Goal: Task Accomplishment & Management: Complete application form

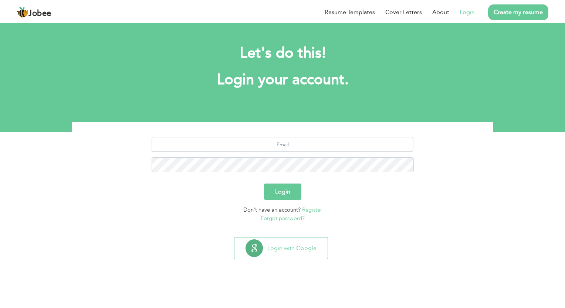
click at [467, 14] on link "Login" at bounding box center [467, 12] width 15 height 9
click at [278, 143] on input "text" at bounding box center [283, 144] width 262 height 15
type input "[EMAIL_ADDRESS][DOMAIN_NAME]"
click at [284, 199] on button "Login" at bounding box center [282, 192] width 37 height 16
click at [504, 18] on link "Create my resume" at bounding box center [518, 12] width 60 height 16
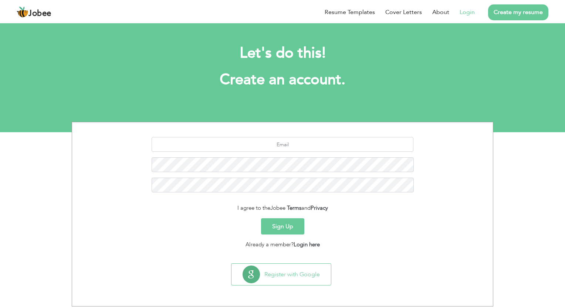
click at [472, 13] on link "Login" at bounding box center [467, 12] width 15 height 9
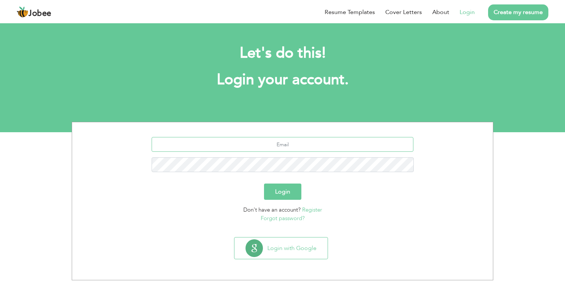
click at [271, 140] on input "text" at bounding box center [283, 144] width 262 height 15
type input "[EMAIL_ADDRESS][DOMAIN_NAME]"
click at [286, 189] on button "Login" at bounding box center [282, 192] width 37 height 16
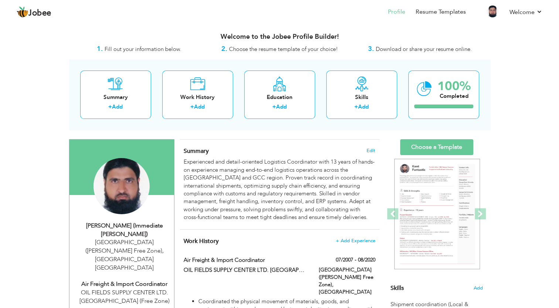
click at [136, 229] on div "[PERSON_NAME] (Immediate [PERSON_NAME])" at bounding box center [124, 230] width 99 height 17
type input "Tariq"
type input "Zaman (Immediate [PERSON_NAME])"
type input "0971527968101"
select select "number:228"
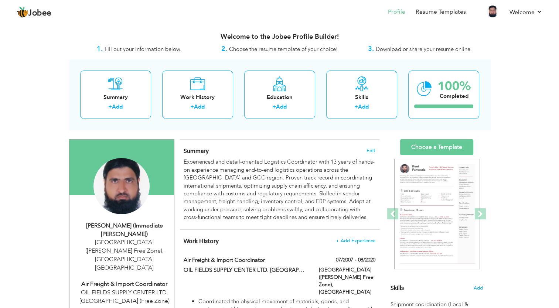
type input "[GEOGRAPHIC_DATA]"
type input "[GEOGRAPHIC_DATA] ([PERSON_NAME] Free Zone)"
select select "number:15"
type input "OIL FIELDS SUPPLY CENTER LTD. [GEOGRAPHIC_DATA] (Free Zone)"
type input "Air Freight & Import Coordinator"
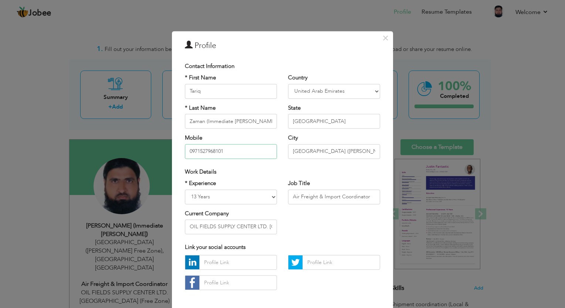
click at [189, 152] on input "0971527968101" at bounding box center [231, 151] width 92 height 15
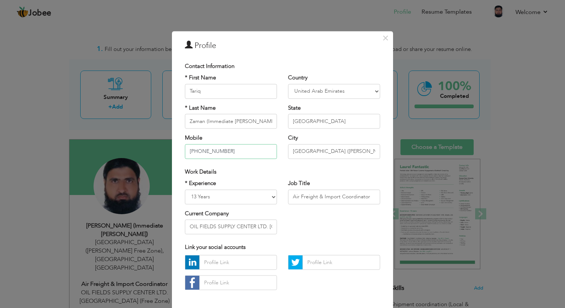
type input "[PHONE_NUMBER]"
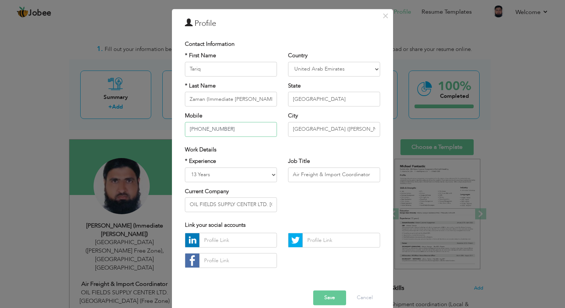
scroll to position [32, 0]
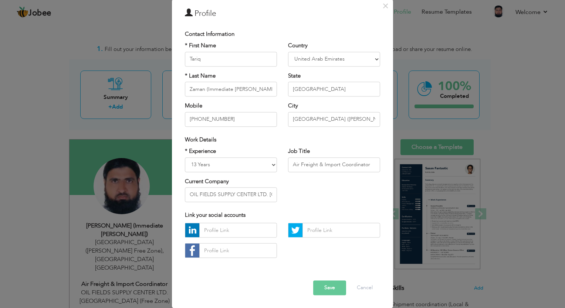
click at [322, 288] on button "Save" at bounding box center [329, 288] width 33 height 15
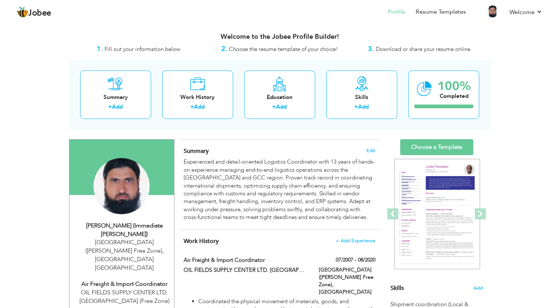
click at [152, 280] on div "Air Freight & Import Coordinator" at bounding box center [124, 284] width 99 height 9
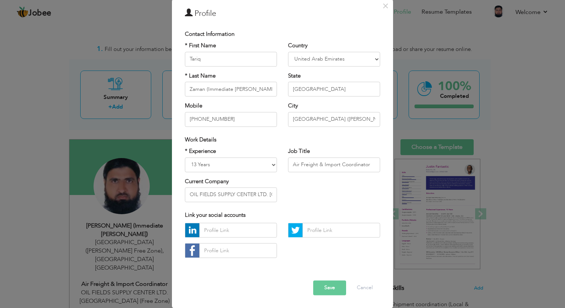
scroll to position [0, 0]
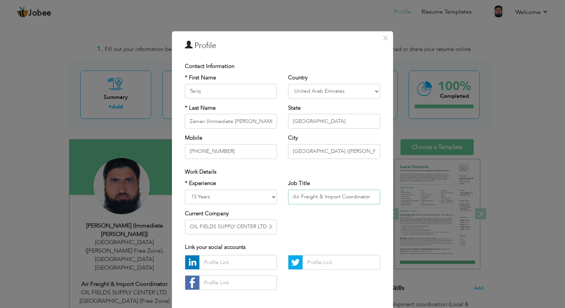
click at [365, 197] on input "Air Freight & Import Coordinator" at bounding box center [334, 197] width 92 height 15
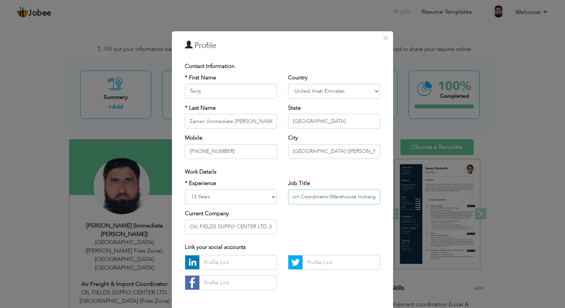
type input "Air Freight & Import Coordinator/Warehouse Incharge"
click at [366, 215] on div "* Experience Entry Level Less than 1 Year 1 Year 2 Years 3 Years 4 Years 5 Year…" at bounding box center [282, 210] width 206 height 60
click at [353, 197] on input "Air Freight & Import Coordinator/Warehouse Incharge" at bounding box center [334, 197] width 92 height 15
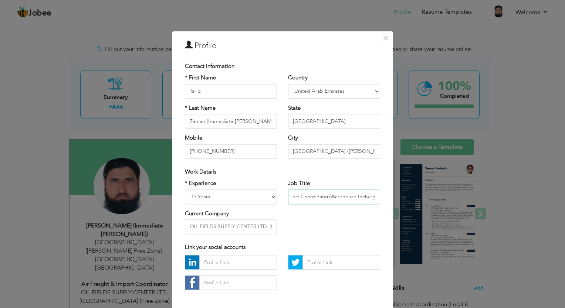
drag, startPoint x: 353, startPoint y: 197, endPoint x: 385, endPoint y: 199, distance: 31.1
click at [385, 199] on div "× Profile Contact Information * First Name Tariq * Last Name [PERSON_NAME] (Imm…" at bounding box center [282, 185] width 221 height 309
click at [359, 197] on input "Air Freight & Import Coordinator/Warehouse Incharge" at bounding box center [334, 197] width 92 height 15
click at [366, 197] on input "Air Freight & Import Coordinator/Warehouse Incharge" at bounding box center [334, 197] width 92 height 15
click at [345, 197] on input "Air Freight & Import Coordinator/Warehouse Incharge" at bounding box center [334, 197] width 92 height 15
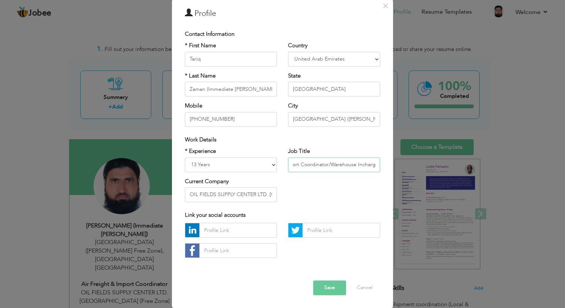
drag, startPoint x: 364, startPoint y: 166, endPoint x: 377, endPoint y: 168, distance: 13.9
click at [377, 168] on div "Job Title Air Freight & Import Coordinator/Warehouse Incharge" at bounding box center [333, 163] width 103 height 30
click at [345, 166] on input "Air Freight & Import Coordinator/Warehouse Incharge" at bounding box center [334, 164] width 92 height 15
drag, startPoint x: 363, startPoint y: 163, endPoint x: 394, endPoint y: 170, distance: 31.8
click at [394, 170] on div "× Profile Contact Information * First Name Tariq * Last Name Mobile" at bounding box center [282, 154] width 565 height 308
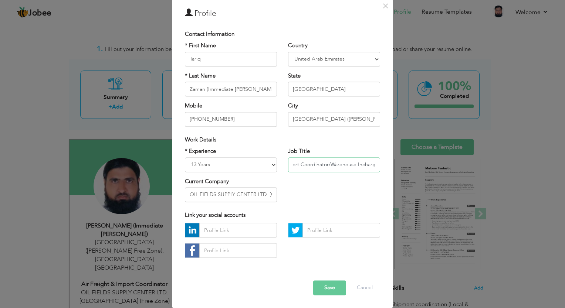
drag, startPoint x: 369, startPoint y: 165, endPoint x: 414, endPoint y: 172, distance: 45.6
click at [414, 172] on div "× Profile Contact Information * First Name Tariq * Last Name Mobile" at bounding box center [282, 154] width 565 height 308
click at [324, 288] on button "Save" at bounding box center [329, 288] width 33 height 15
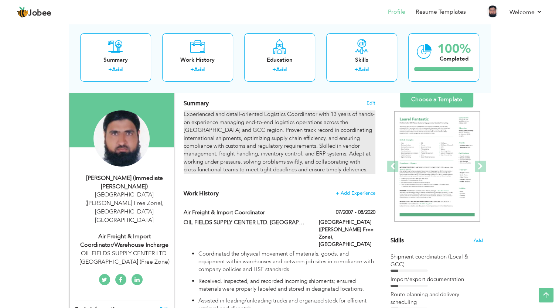
scroll to position [0, 0]
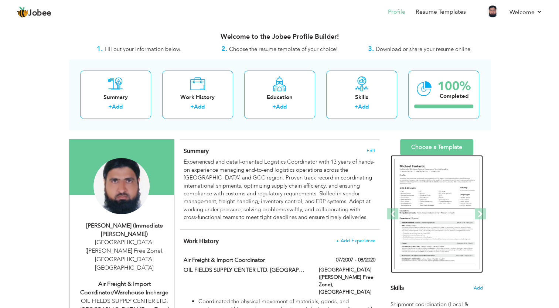
drag, startPoint x: 448, startPoint y: 196, endPoint x: 441, endPoint y: 196, distance: 7.4
click at [448, 196] on img at bounding box center [437, 214] width 86 height 111
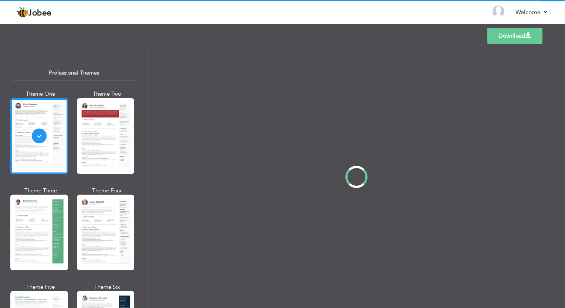
click at [107, 227] on div "Professional Themes Theme One Theme Two Theme Three Theme Four" at bounding box center [282, 177] width 565 height 262
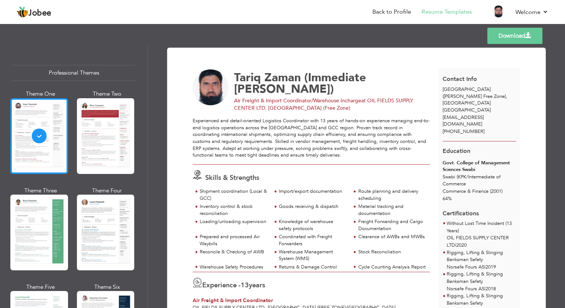
click at [34, 130] on div at bounding box center [39, 136] width 58 height 76
click at [92, 129] on div at bounding box center [106, 136] width 58 height 76
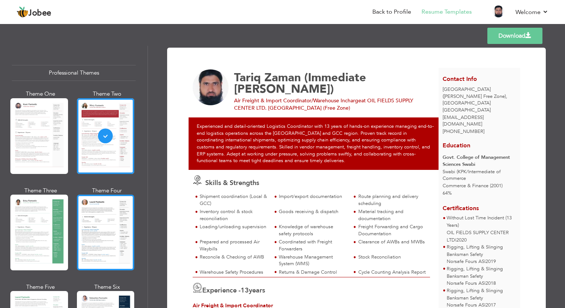
click at [104, 226] on div at bounding box center [106, 233] width 58 height 76
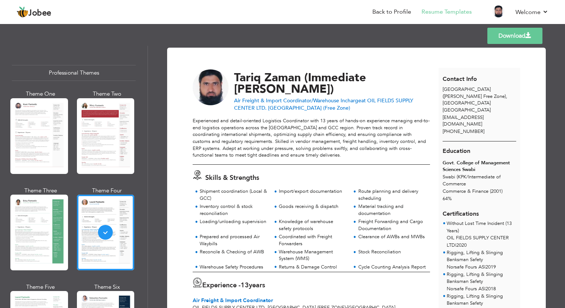
click at [516, 38] on link "Download" at bounding box center [514, 36] width 55 height 16
